Goal: Information Seeking & Learning: Find specific page/section

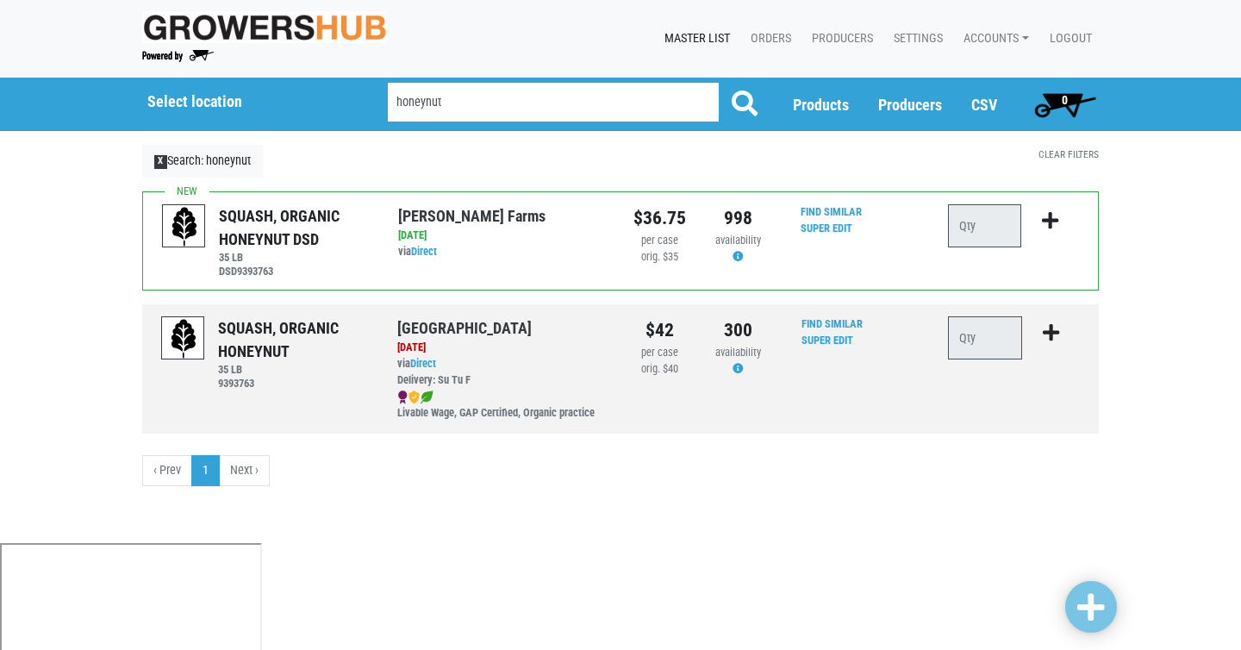
click at [445, 494] on div "SQUASH, ORGANIC HONEYNUT DSD 35 LB DSD9393763 Reeves Farms via Direct on 2025-0…" at bounding box center [620, 345] width 983 height 309
click at [451, 104] on input "honeynut" at bounding box center [553, 102] width 331 height 39
click at [718, 83] on button at bounding box center [744, 104] width 53 height 43
click at [428, 103] on input "honeynut" at bounding box center [553, 102] width 331 height 39
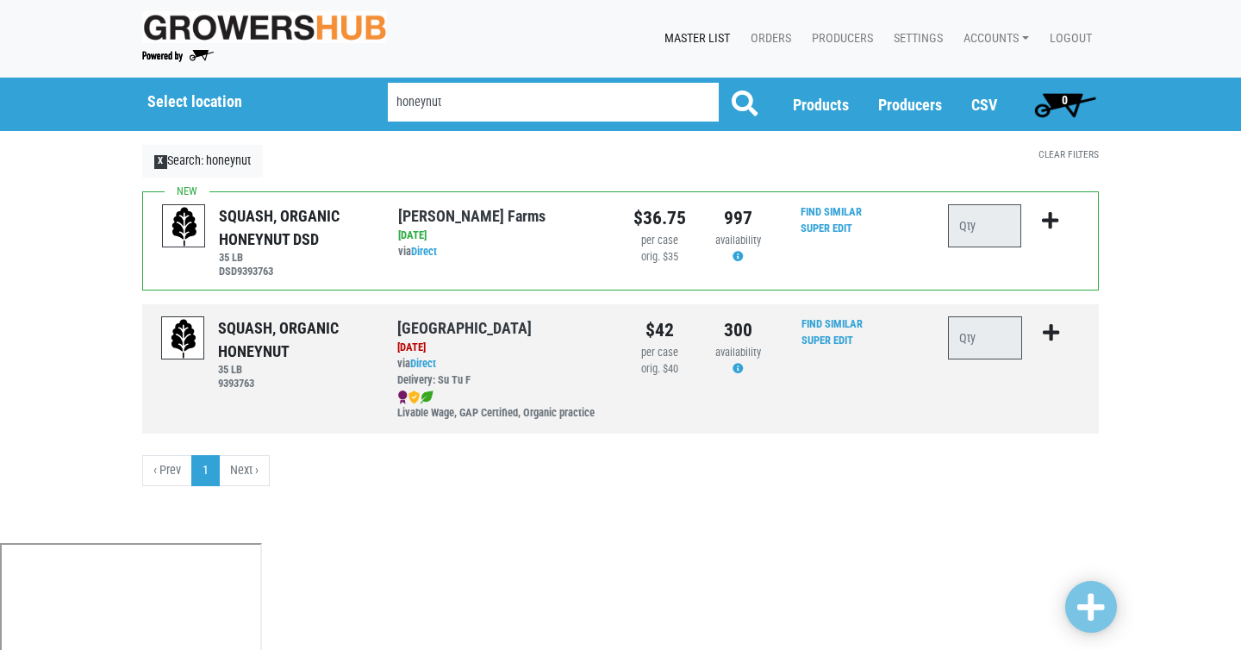
click at [428, 103] on input "honeynut" at bounding box center [553, 102] width 331 height 39
type input "squash"
click at [718, 83] on button at bounding box center [744, 104] width 53 height 43
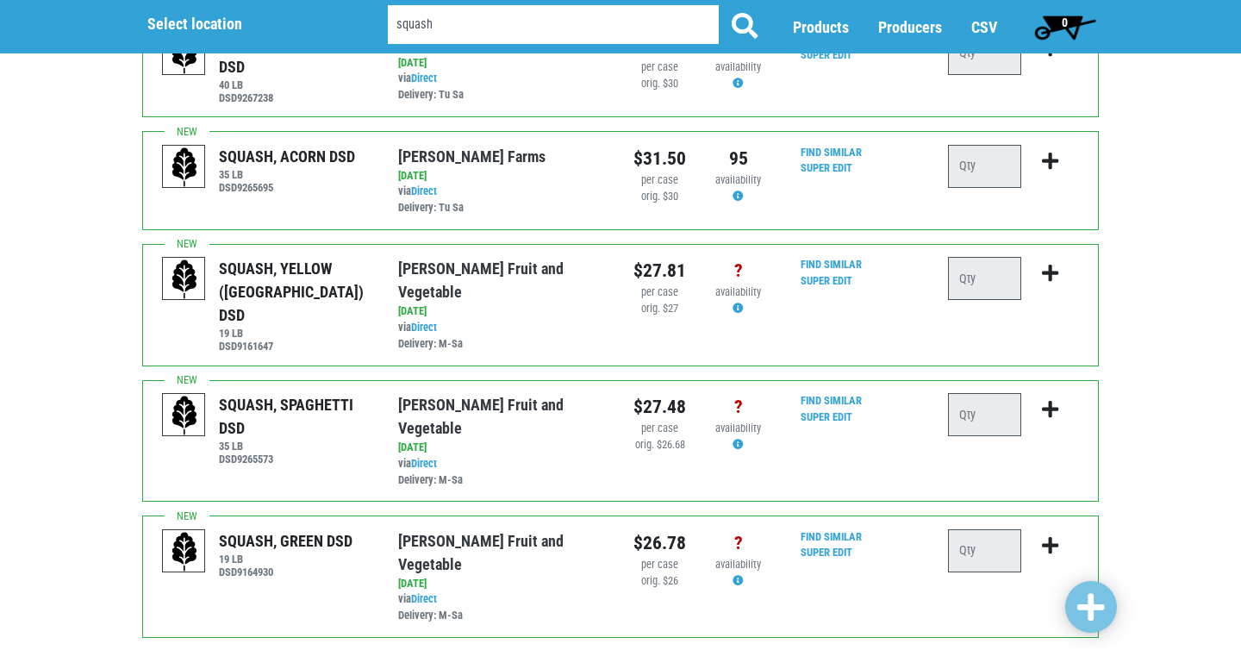
scroll to position [1961, 0]
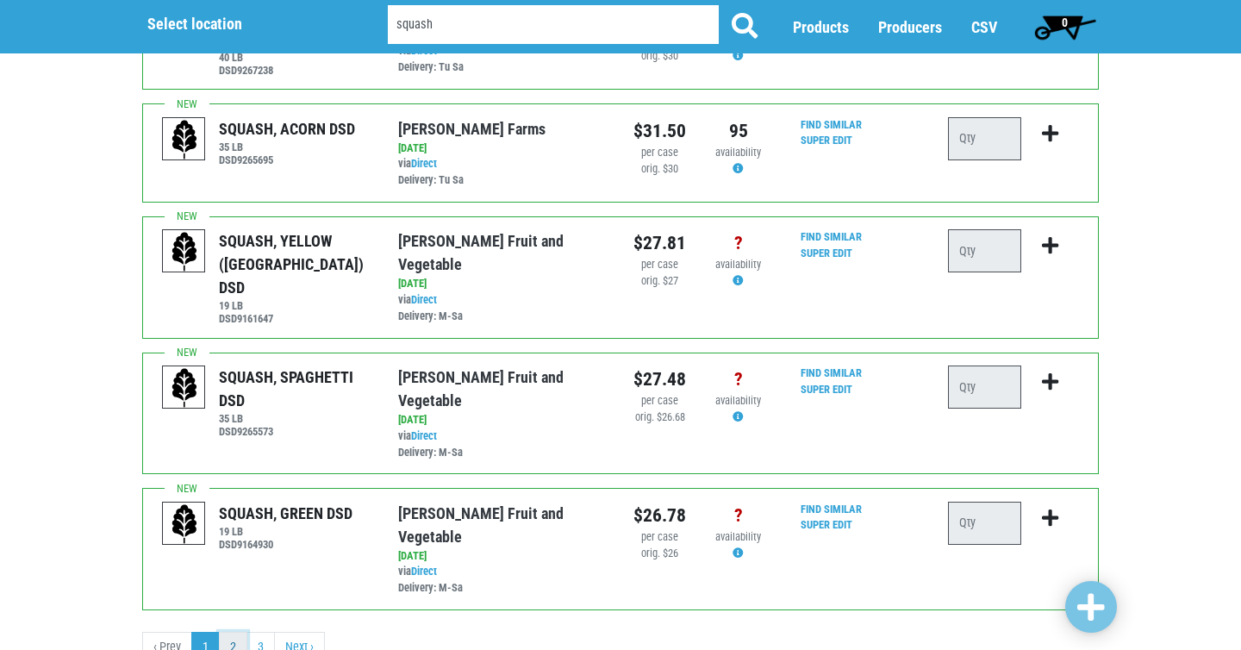
click at [240, 632] on link "2" at bounding box center [233, 647] width 28 height 31
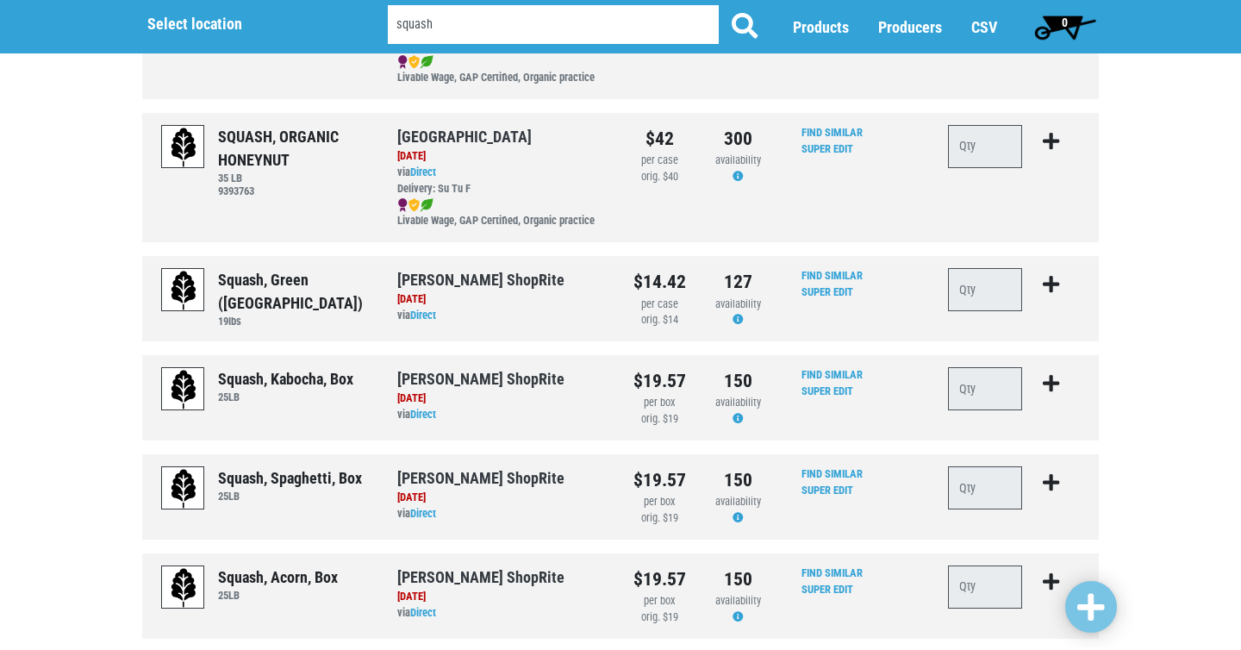
scroll to position [1895, 0]
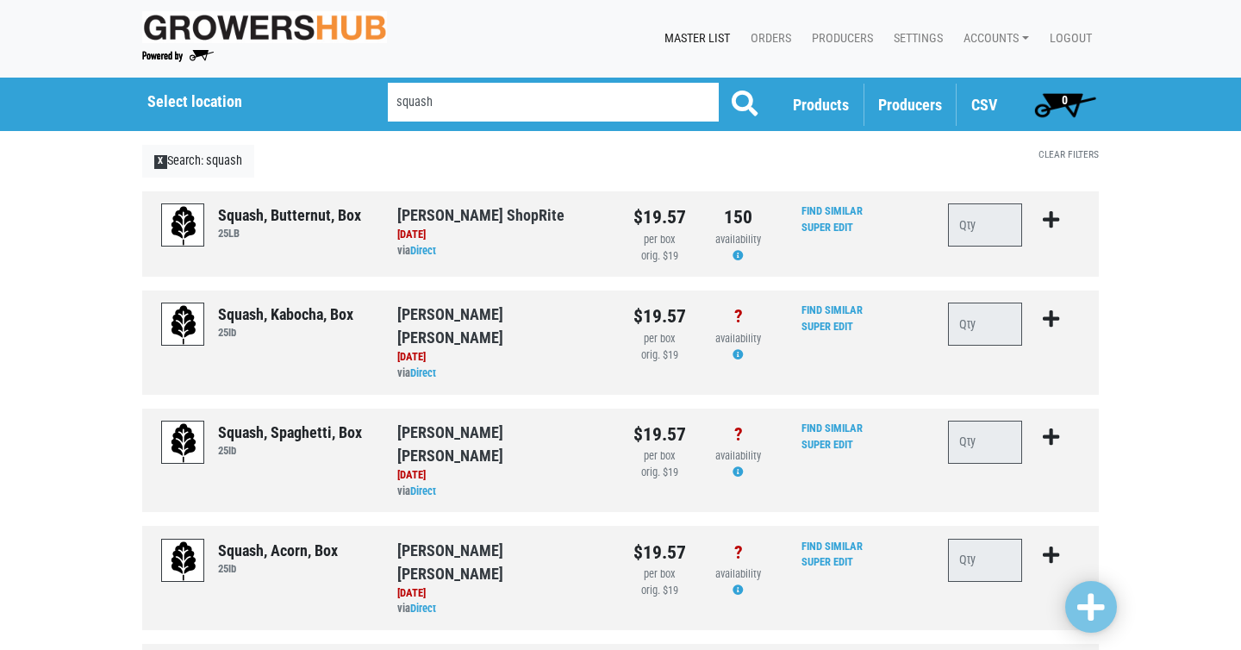
click at [899, 107] on span "Producers" at bounding box center [910, 105] width 64 height 18
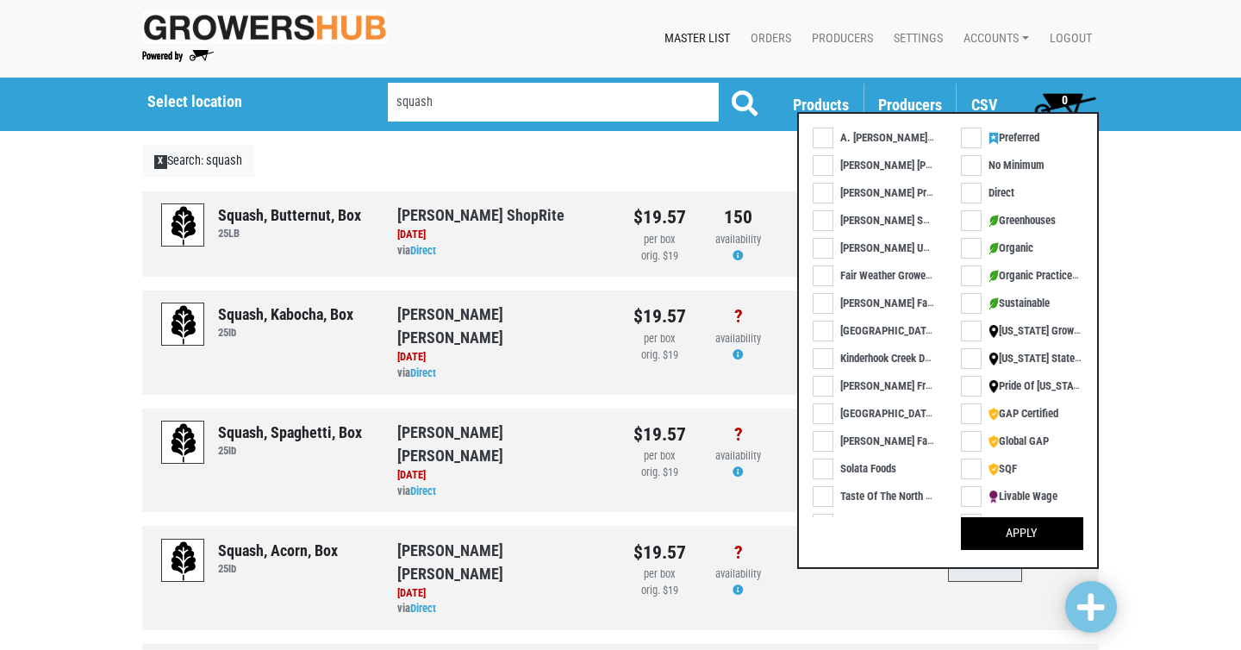
click at [860, 445] on label "[PERSON_NAME] Farms" at bounding box center [882, 441] width 139 height 18
click at [824, 442] on input "[PERSON_NAME] Farms" at bounding box center [818, 436] width 11 height 11
checkbox input "true"
click at [1013, 532] on button "Apply" at bounding box center [1022, 533] width 122 height 33
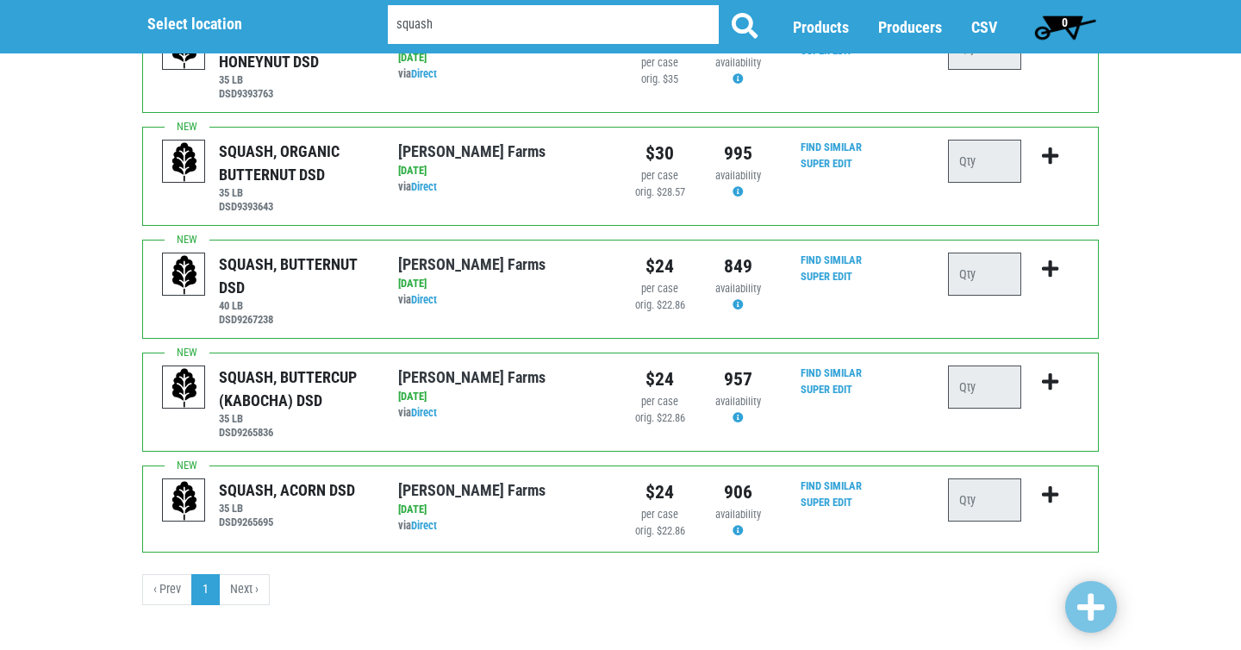
scroll to position [303, 0]
